Goal: Navigation & Orientation: Find specific page/section

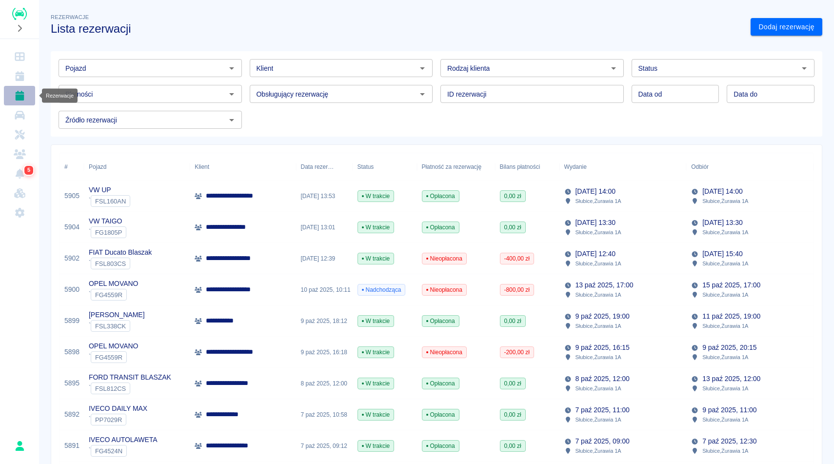
click at [14, 104] on link "Rezerwacje" at bounding box center [19, 96] width 31 height 20
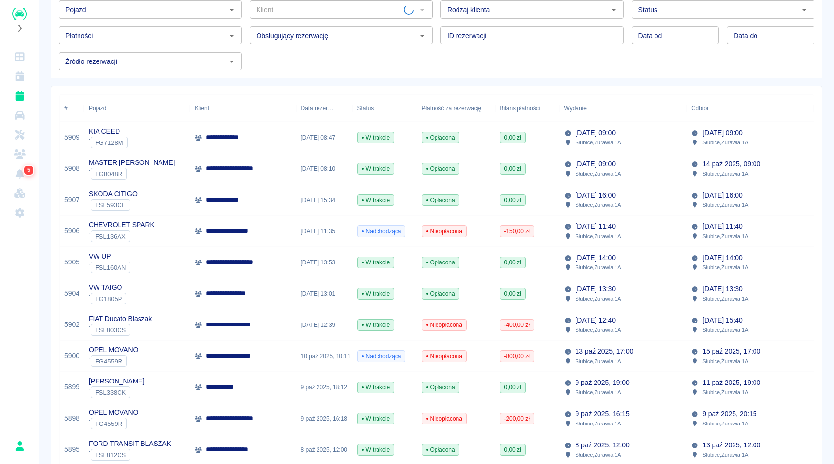
scroll to position [78, 0]
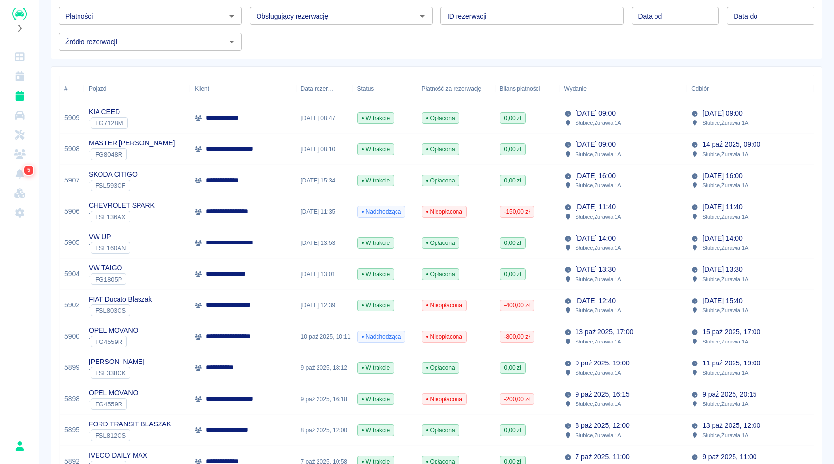
click at [438, 32] on div "Pojazd Pojazd Klient Klient Rodzaj klienta Rodzaj klienta Status Status Płatnoś…" at bounding box center [433, 12] width 764 height 78
click at [522, 29] on div "Pojazd Pojazd Klient Klient Rodzaj klienta Rodzaj klienta Status Status Płatnoś…" at bounding box center [433, 12] width 764 height 78
click at [833, 121] on div "**********" at bounding box center [436, 423] width 795 height 995
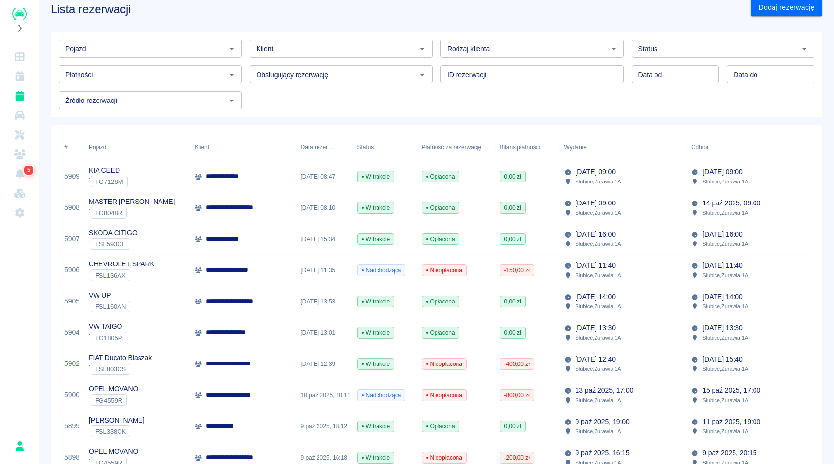
scroll to position [0, 0]
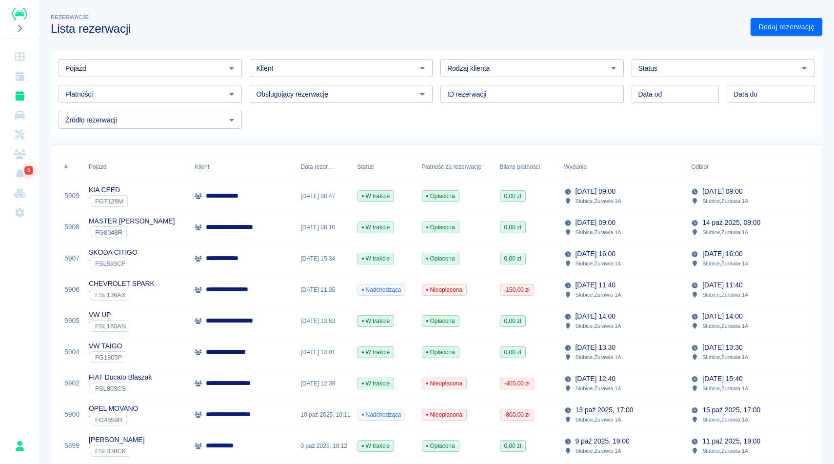
click at [565, 117] on div "Pojazd Pojazd Klient Klient Rodzaj klienta Rodzaj klienta Status Status Płatnoś…" at bounding box center [433, 90] width 764 height 78
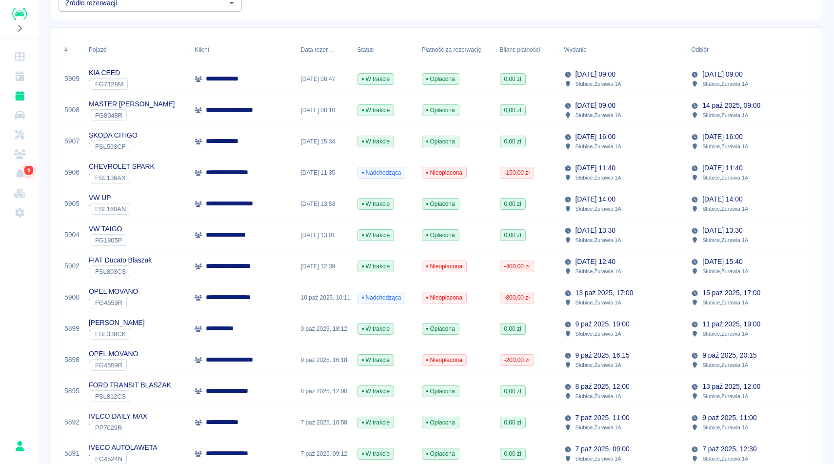
scroll to position [137, 0]
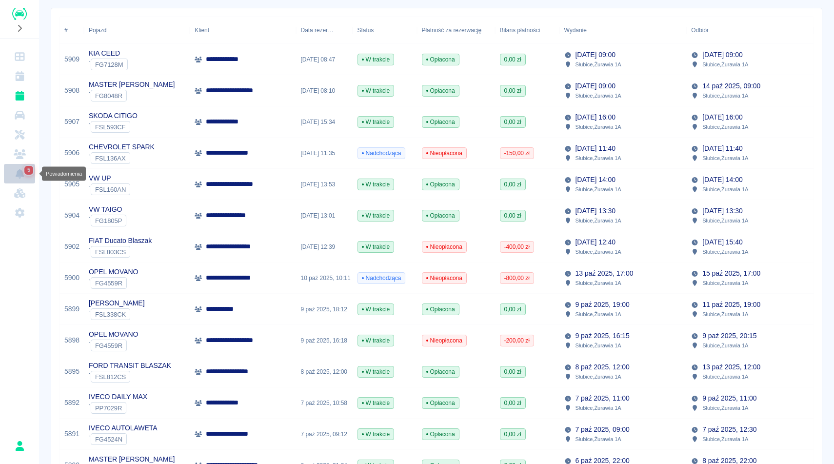
click at [19, 174] on icon "Powiadomienia" at bounding box center [19, 174] width 9 height 10
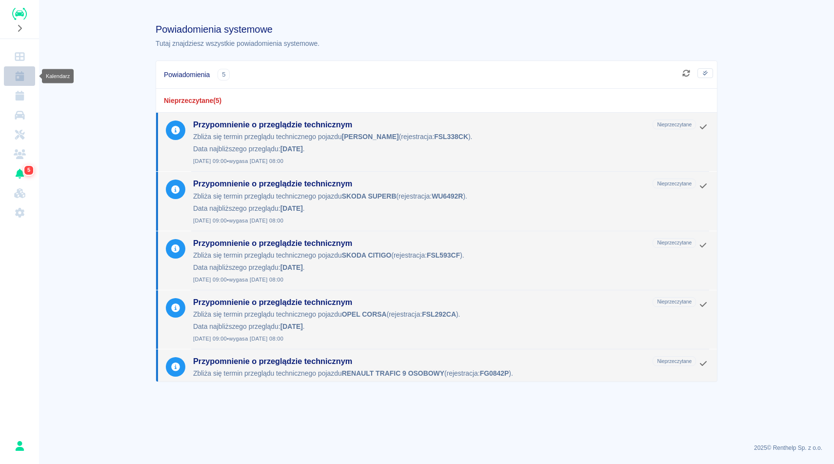
click at [20, 75] on icon "Kalendarz" at bounding box center [19, 76] width 9 height 10
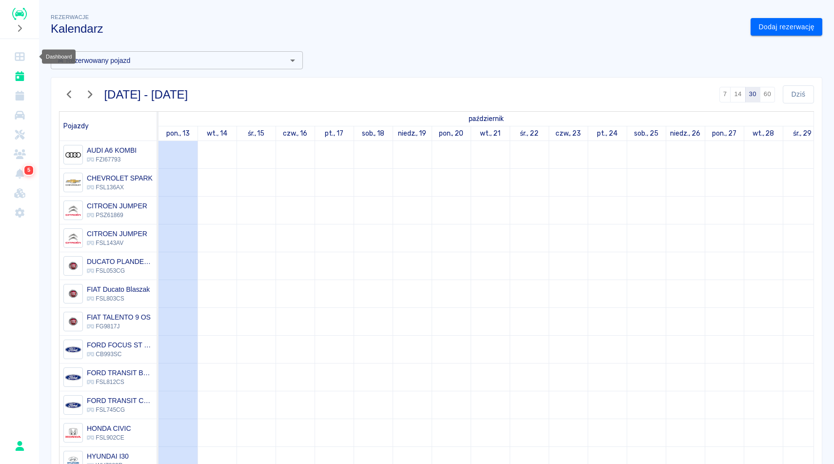
click at [18, 56] on icon "Dashboard" at bounding box center [20, 57] width 12 height 10
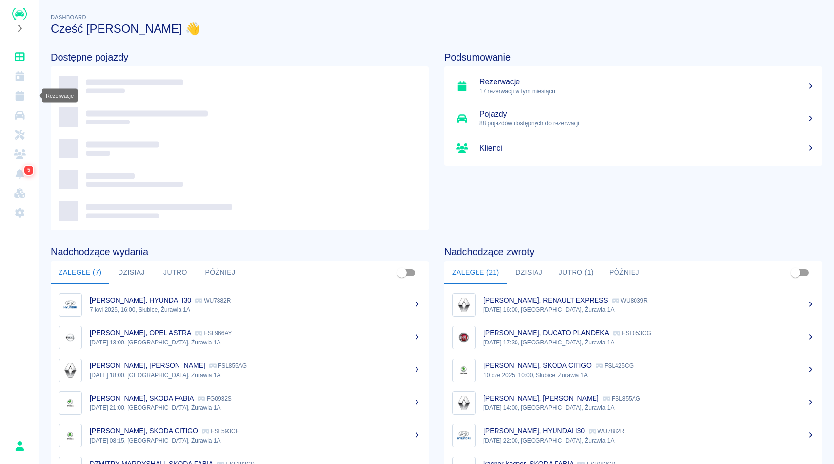
click at [20, 99] on icon "Rezerwacje" at bounding box center [19, 96] width 9 height 10
